Goal: Task Accomplishment & Management: Use online tool/utility

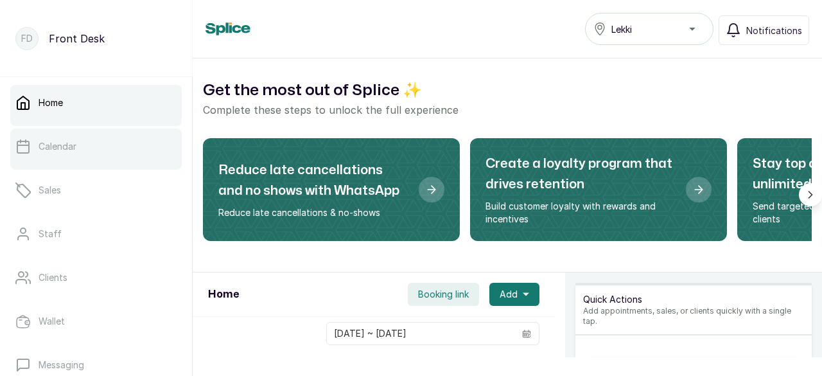
click at [93, 150] on link "Calendar" at bounding box center [96, 146] width 172 height 36
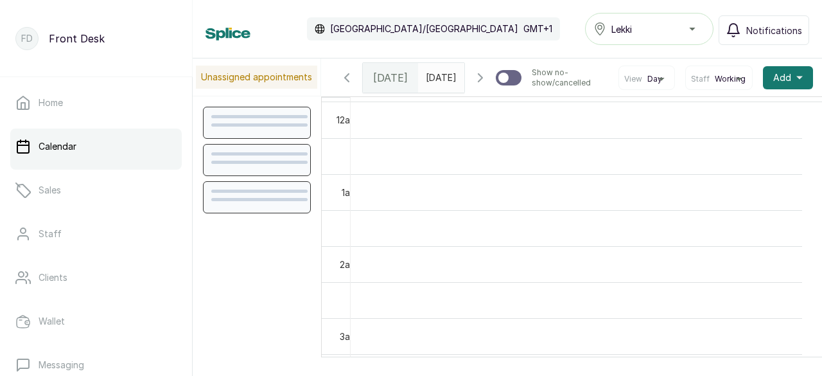
scroll to position [433, 0]
